Goal: Information Seeking & Learning: Learn about a topic

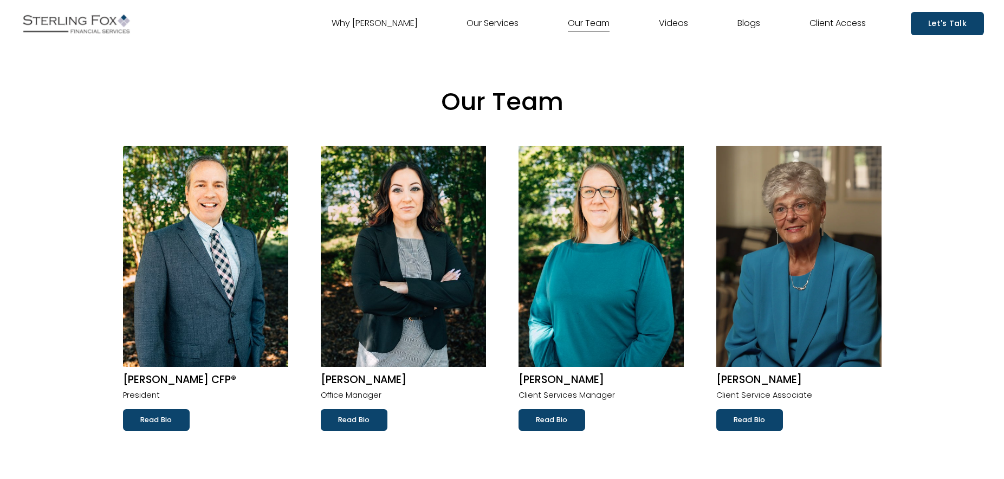
click at [405, 23] on link "Why [PERSON_NAME]" at bounding box center [374, 23] width 86 height 17
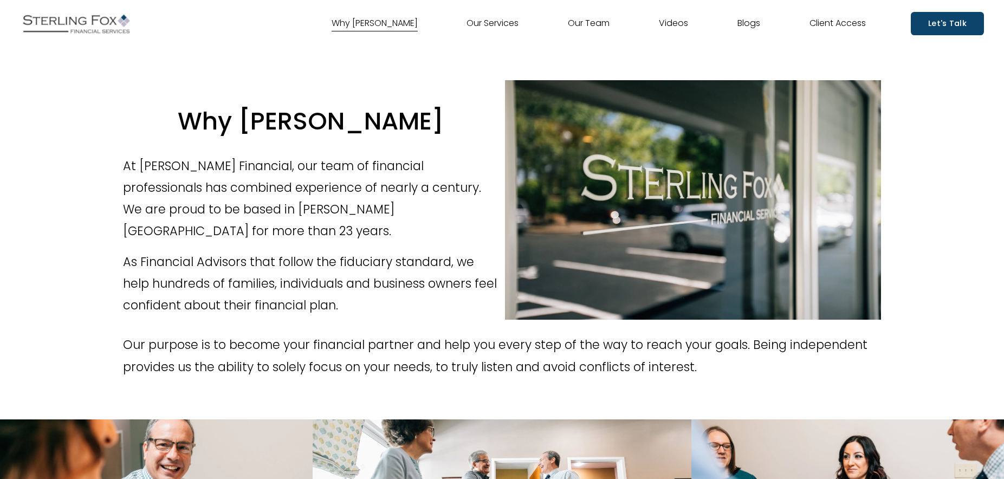
click at [480, 25] on link "Our Services" at bounding box center [492, 23] width 52 height 17
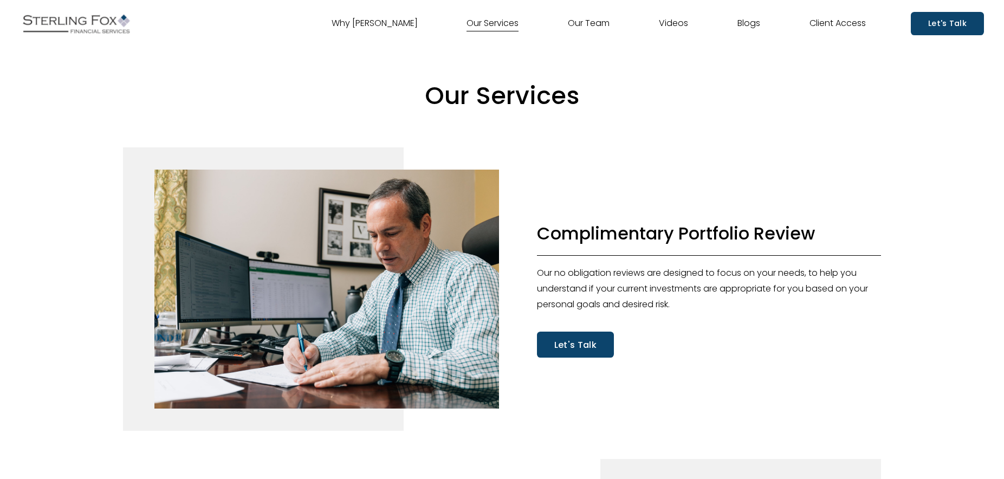
click at [599, 26] on link "Our Team" at bounding box center [589, 23] width 42 height 17
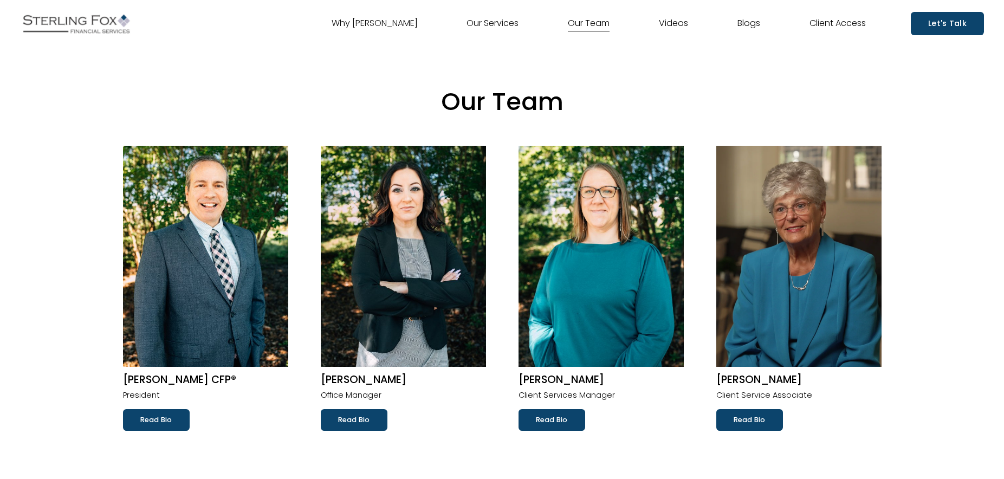
click at [500, 28] on link "Our Services" at bounding box center [492, 23] width 52 height 17
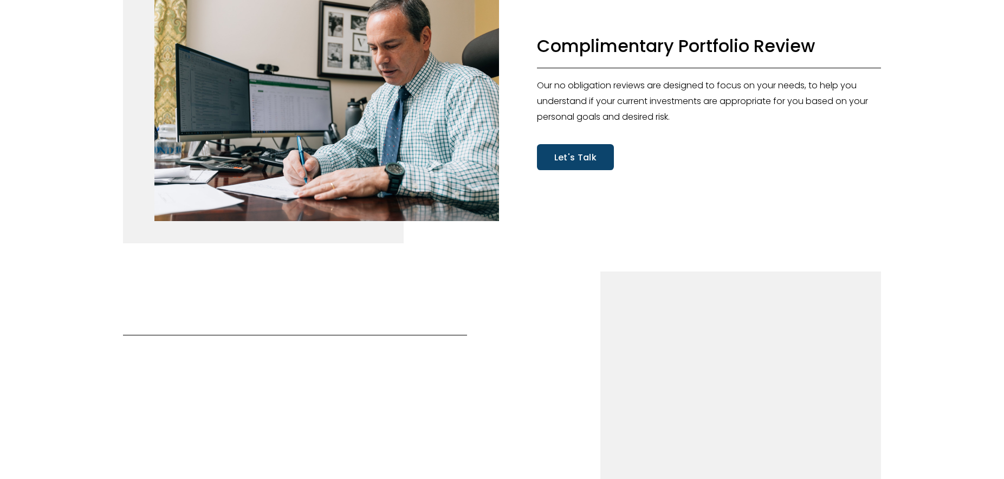
scroll to position [201, 0]
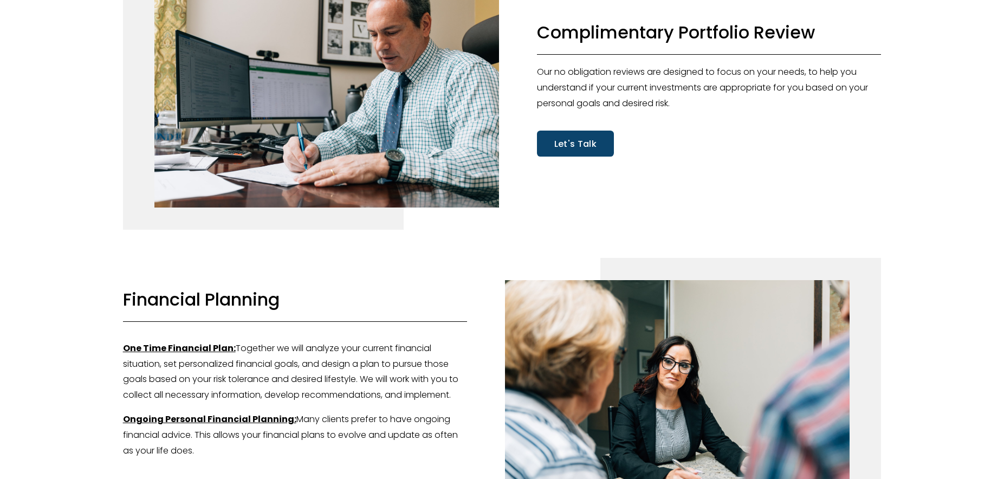
click at [569, 145] on link "Let's Talk" at bounding box center [575, 143] width 77 height 25
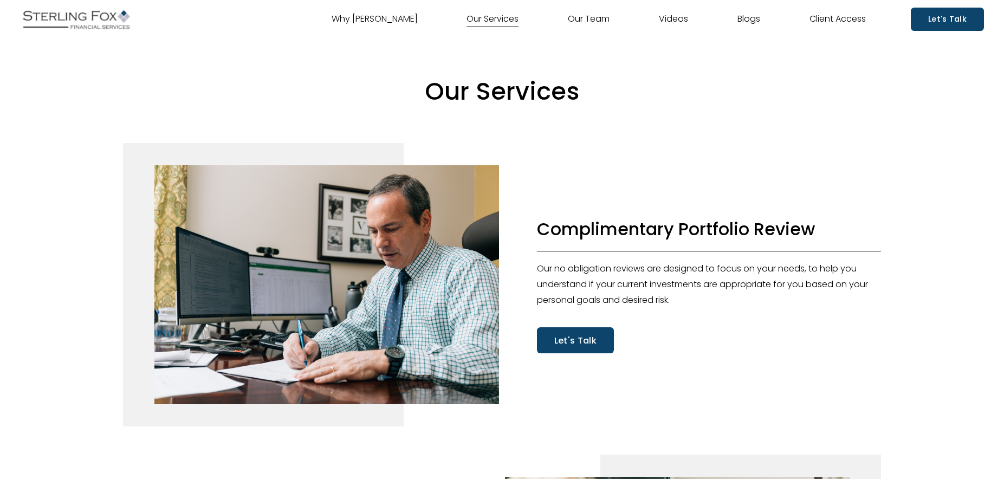
scroll to position [0, 0]
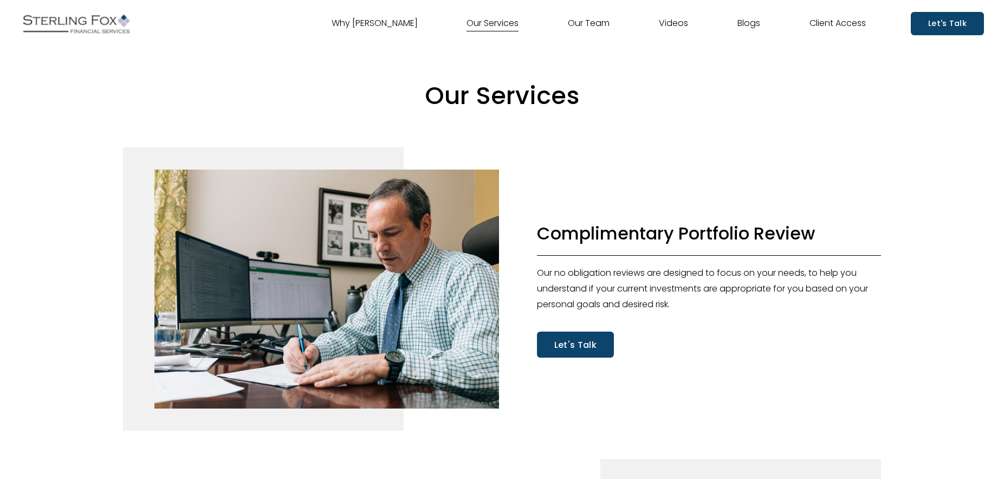
click at [606, 25] on link "Our Team" at bounding box center [589, 23] width 42 height 17
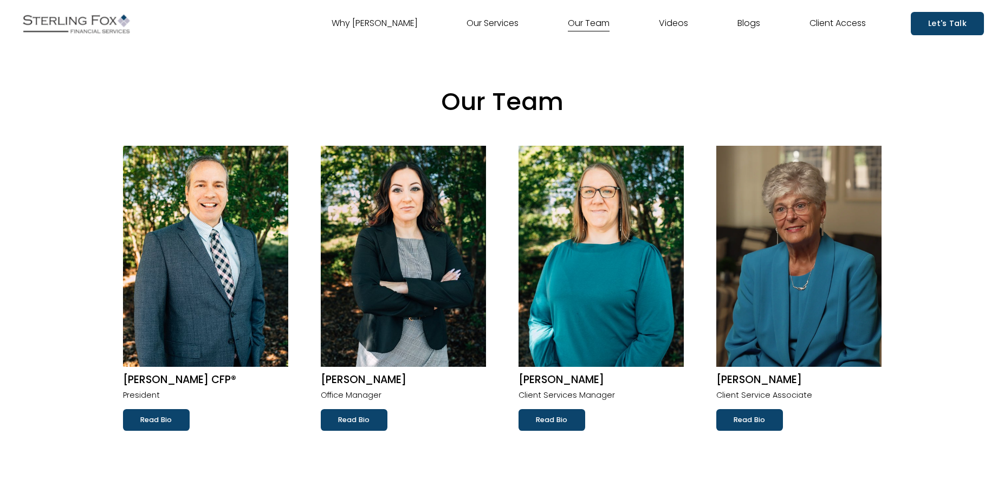
click at [147, 415] on link "Read Bio" at bounding box center [156, 420] width 67 height 22
